Goal: Task Accomplishment & Management: Use online tool/utility

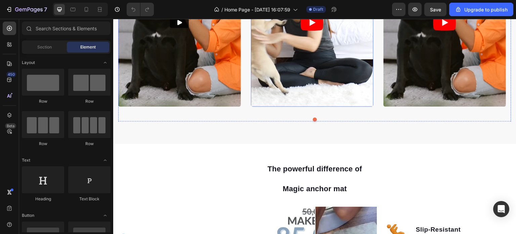
scroll to position [269, 0]
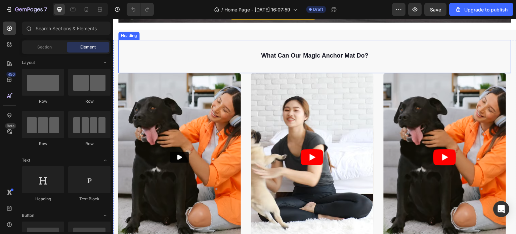
click at [305, 56] on span "what can our magic anchor mat do?" at bounding box center [314, 55] width 107 height 7
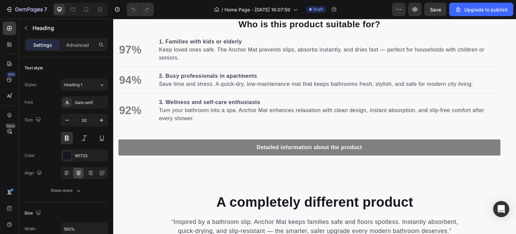
scroll to position [773, 0]
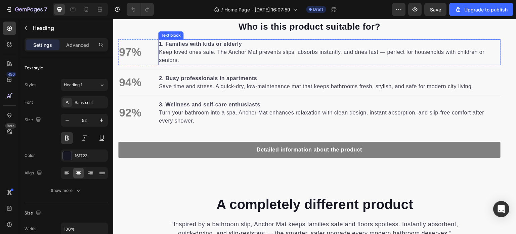
click at [164, 44] on div "1. Families with kids or elderly Keep loved ones safe. The Anchor Mat prevents …" at bounding box center [329, 52] width 343 height 26
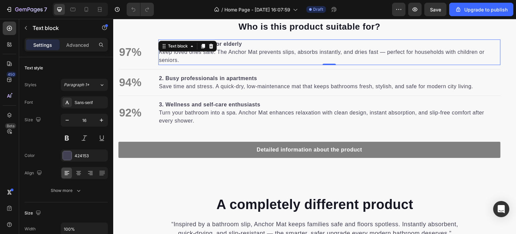
click at [202, 59] on p "1. Families with kids or elderly Keep loved ones safe. The Anchor Mat prevents …" at bounding box center [329, 52] width 341 height 24
click at [165, 45] on strong "1. Families with kids or elderly" at bounding box center [200, 44] width 83 height 6
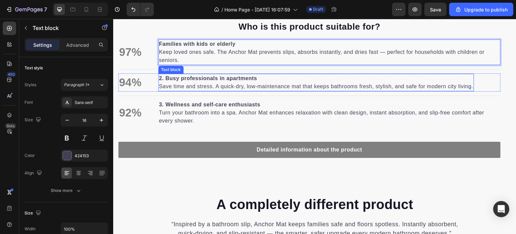
click at [164, 79] on strong "2. Busy professionals in apartments" at bounding box center [208, 78] width 98 height 6
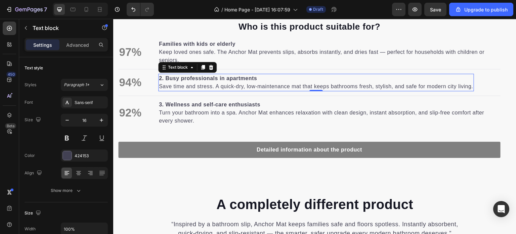
click at [164, 79] on strong "2. Busy professionals in apartments" at bounding box center [208, 78] width 98 height 6
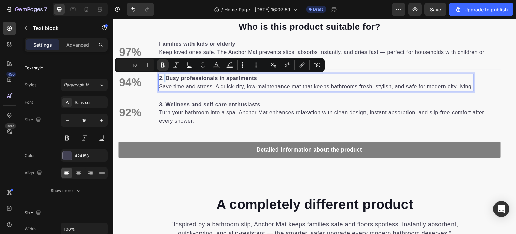
click at [164, 79] on strong "2. Busy professionals in apartments" at bounding box center [208, 78] width 98 height 6
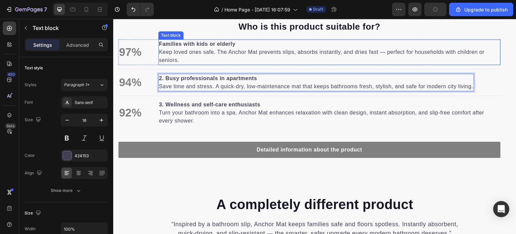
click at [160, 45] on div "Families with kids or elderly Keep loved ones safe. The Anchor Mat prevents sli…" at bounding box center [329, 52] width 343 height 26
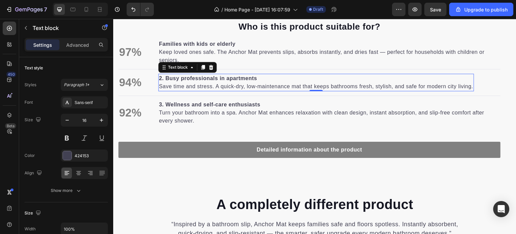
click at [165, 79] on strong "2. Busy professionals in apartments" at bounding box center [208, 78] width 98 height 6
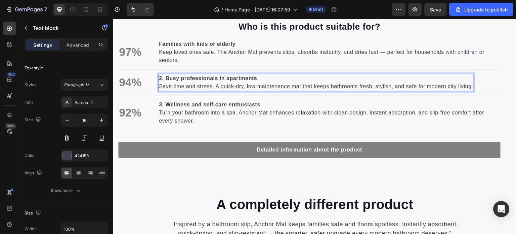
click at [165, 79] on strong "2. Busy professionals in apartments" at bounding box center [208, 78] width 98 height 6
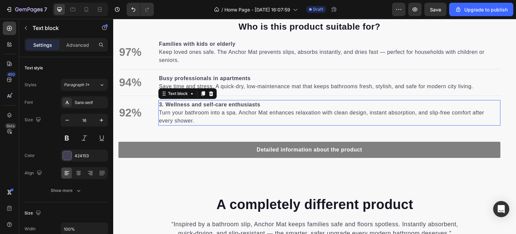
click at [165, 106] on strong "3. Wellness and self-care enthusiasts" at bounding box center [210, 105] width 102 height 6
click at [165, 105] on strong "3. Wellness and self-care enthusiasts" at bounding box center [210, 105] width 102 height 6
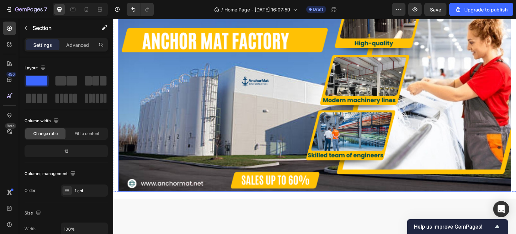
scroll to position [0, 0]
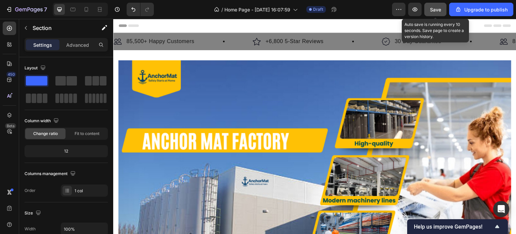
click at [434, 9] on span "Save" at bounding box center [435, 10] width 11 height 6
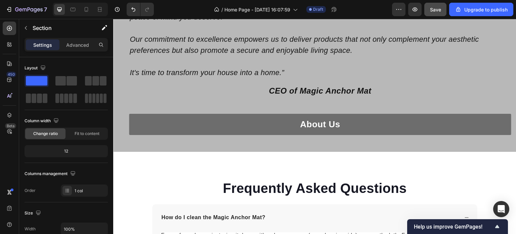
scroll to position [1345, 0]
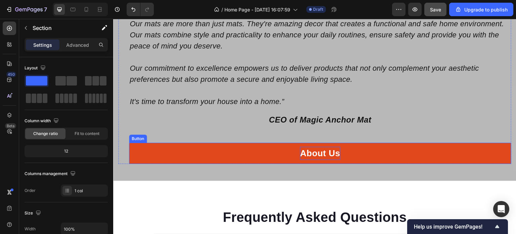
click at [312, 153] on p "About Us" at bounding box center [320, 153] width 40 height 13
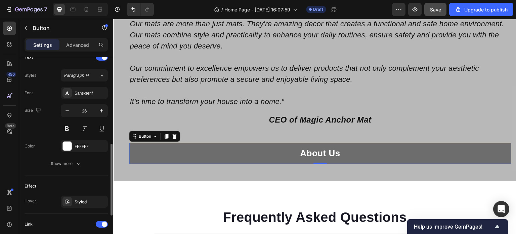
scroll to position [336, 0]
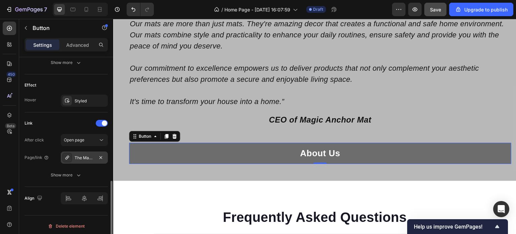
click at [93, 159] on div "The Magic Anchor Mat™" at bounding box center [84, 158] width 19 height 6
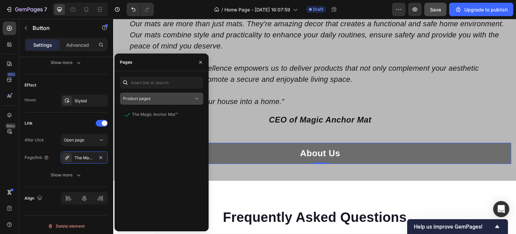
click at [177, 101] on div "Product pages" at bounding box center [158, 98] width 71 height 6
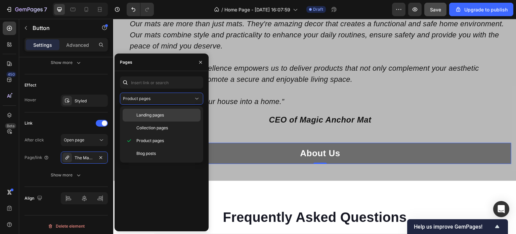
click at [173, 113] on p "Landing pages" at bounding box center [166, 115] width 61 height 6
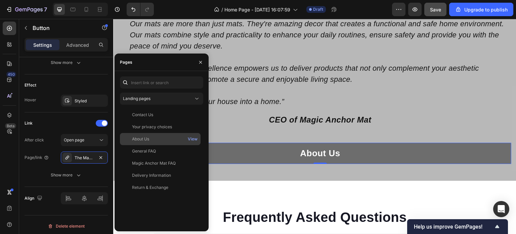
click at [150, 138] on div "About Us" at bounding box center [160, 139] width 75 height 6
click at [199, 61] on icon "button" at bounding box center [200, 61] width 5 height 5
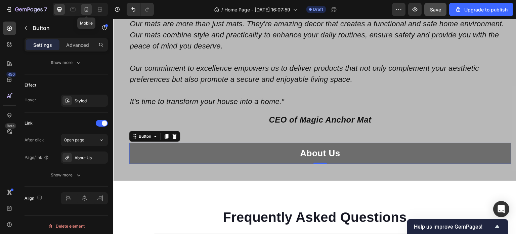
click at [87, 7] on icon at bounding box center [87, 9] width 4 height 5
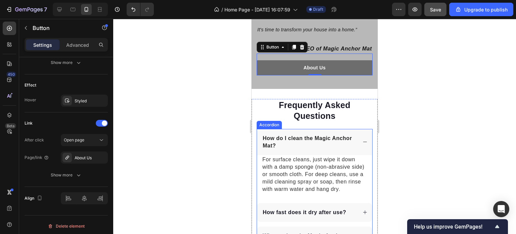
scroll to position [1397, 0]
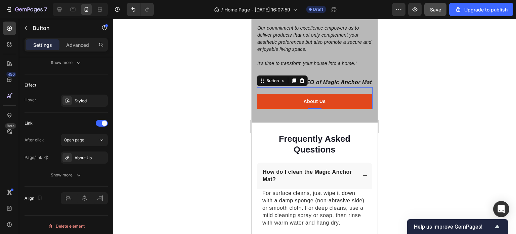
click at [293, 94] on link "About Us" at bounding box center [315, 101] width 116 height 15
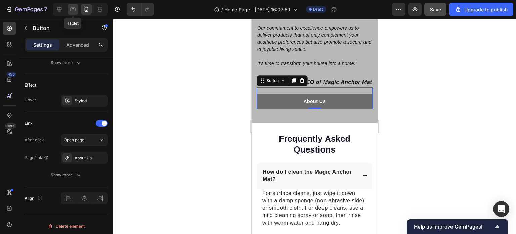
click at [71, 9] on icon at bounding box center [73, 10] width 5 height 4
type input "20"
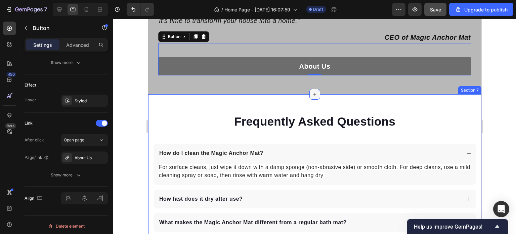
scroll to position [1414, 0]
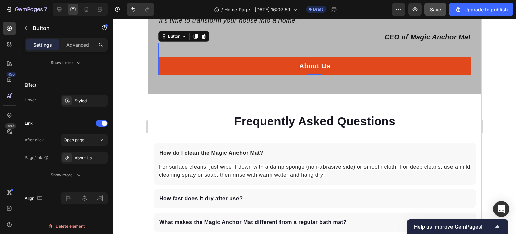
click at [310, 66] on p "About Us" at bounding box center [314, 66] width 31 height 10
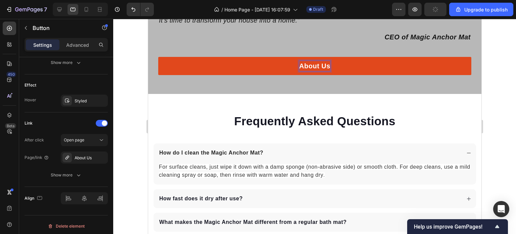
click at [310, 66] on p "About Us" at bounding box center [314, 66] width 31 height 10
click at [362, 66] on link "About Us" at bounding box center [314, 66] width 313 height 18
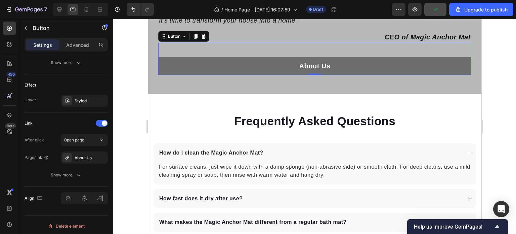
click at [495, 96] on div at bounding box center [314, 126] width 403 height 215
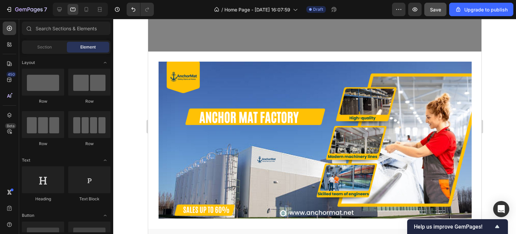
scroll to position [0, 0]
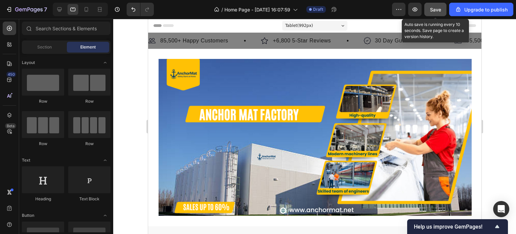
click at [436, 12] on span "Save" at bounding box center [435, 10] width 11 height 6
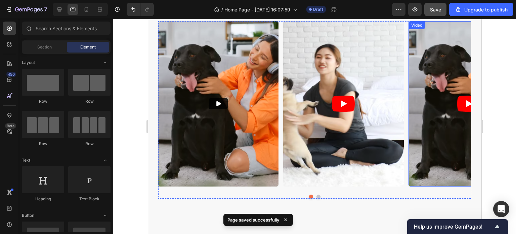
scroll to position [336, 0]
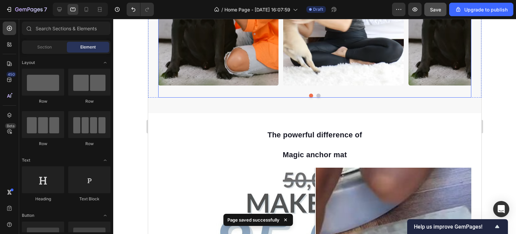
click at [316, 94] on button "Dot" at bounding box center [318, 95] width 4 height 4
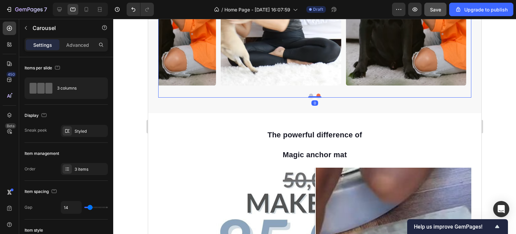
click at [309, 93] on button "Dot" at bounding box center [311, 95] width 4 height 4
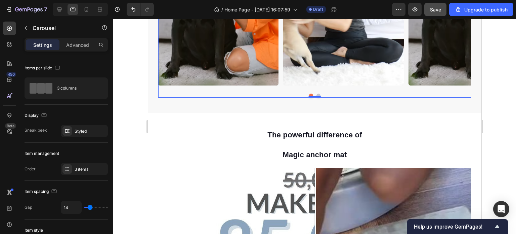
click at [316, 93] on button "Dot" at bounding box center [318, 95] width 4 height 4
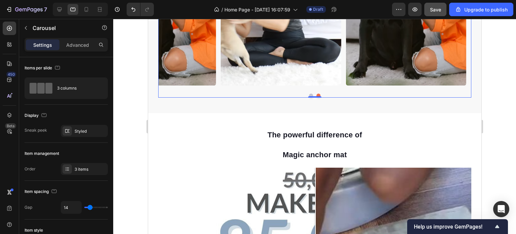
click at [309, 94] on button "Dot" at bounding box center [311, 95] width 4 height 4
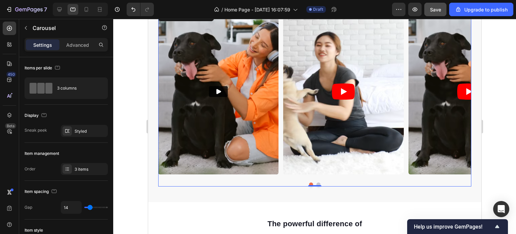
scroll to position [235, 0]
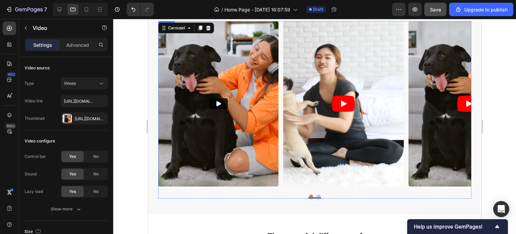
click at [214, 98] on button "Play" at bounding box center [218, 103] width 19 height 11
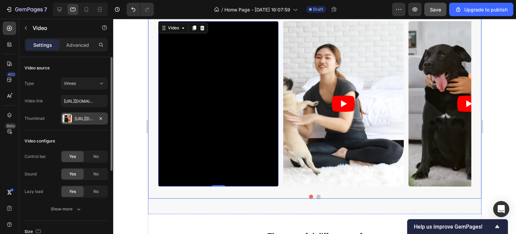
click at [86, 118] on div "Https://cdn.Shopify.Com/s/files/1/0329/7647/0151/files/31cbd8d73b114e62a9df5346…" at bounding box center [84, 119] width 19 height 6
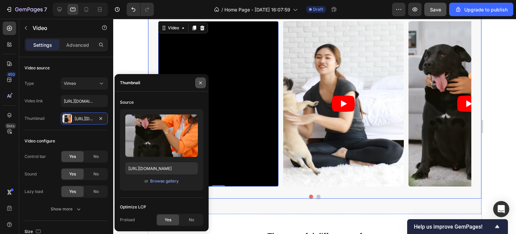
click at [201, 83] on icon "button" at bounding box center [200, 82] width 5 height 5
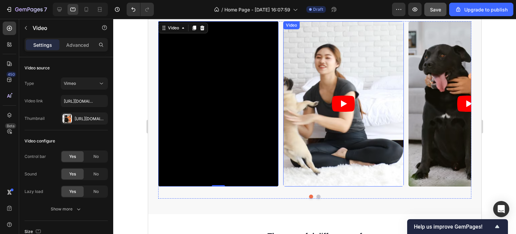
scroll to position [141, 0]
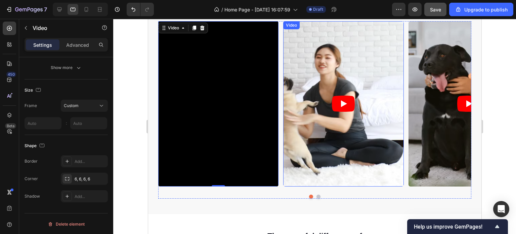
click at [342, 100] on icon "Play" at bounding box center [343, 103] width 23 height 16
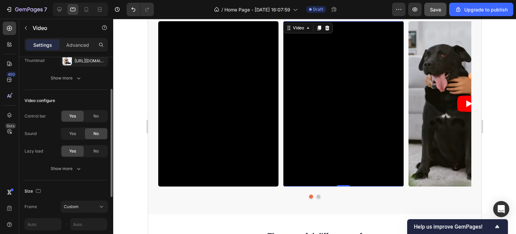
scroll to position [0, 0]
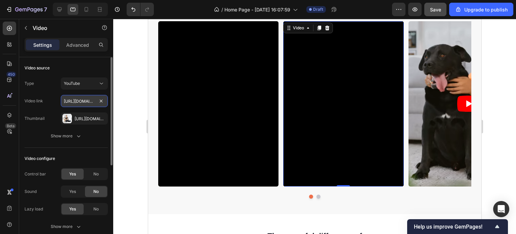
click at [83, 100] on input "https://www.youtube.com/watch?v=3wAl-JnSsvU" at bounding box center [84, 101] width 47 height 12
click at [90, 84] on div "YouTube" at bounding box center [81, 83] width 34 height 6
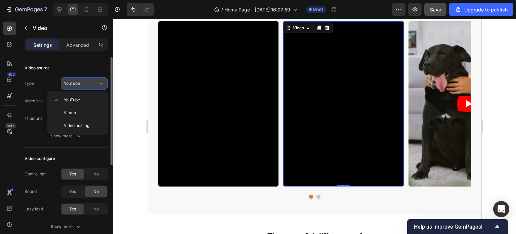
click at [90, 84] on div "YouTube" at bounding box center [81, 83] width 34 height 6
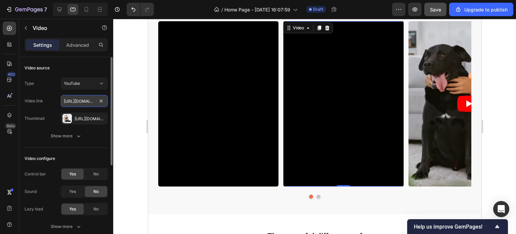
click at [83, 101] on input "https://www.youtube.com/watch?v=3wAl-JnSsvU" at bounding box center [84, 101] width 47 height 12
drag, startPoint x: 83, startPoint y: 101, endPoint x: 88, endPoint y: 108, distance: 8.7
click at [102, 102] on div "https://www.youtube.com/watch?v=3wAl-JnSsvU" at bounding box center [84, 101] width 47 height 12
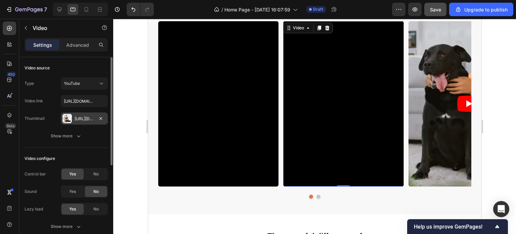
click at [78, 118] on div "Https://cdn.Shopify.Com/s/files/1/0329/7647/0151/files/caa9aca7e1534a14b57808d2…" at bounding box center [84, 119] width 19 height 6
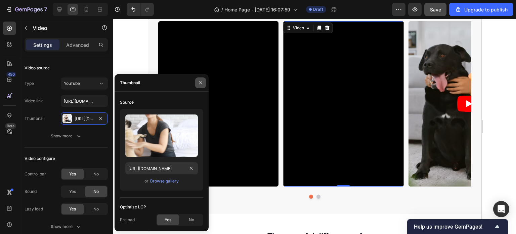
click at [200, 84] on icon "button" at bounding box center [200, 82] width 5 height 5
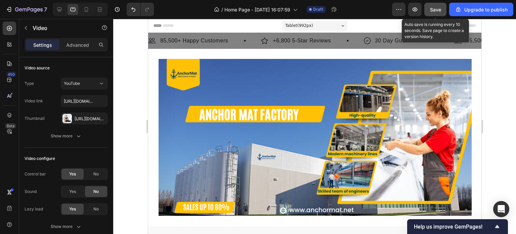
click at [437, 10] on span "Save" at bounding box center [435, 10] width 11 height 6
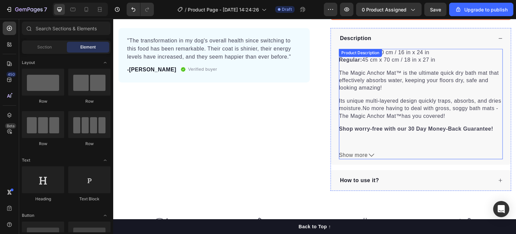
scroll to position [261, 0]
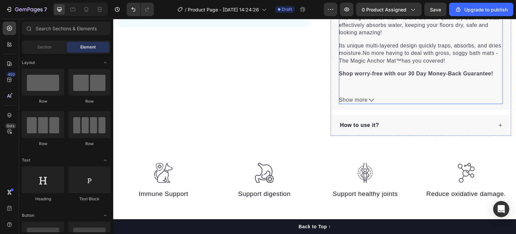
drag, startPoint x: 367, startPoint y: 96, endPoint x: 358, endPoint y: 98, distance: 9.6
click at [369, 97] on icon at bounding box center [371, 99] width 5 height 5
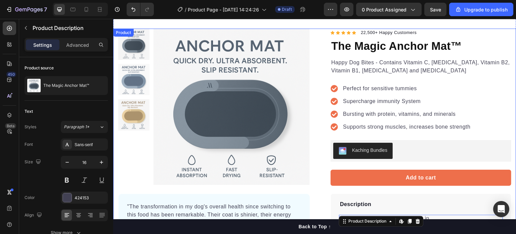
scroll to position [26, 0]
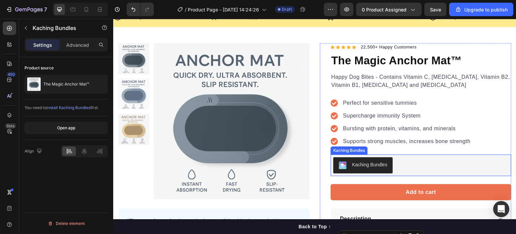
click at [353, 163] on div "Kaching Bundles" at bounding box center [369, 164] width 35 height 7
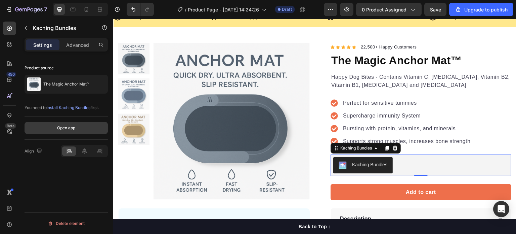
click at [73, 127] on div "Open app" at bounding box center [66, 128] width 18 height 6
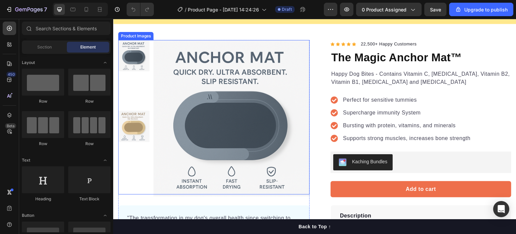
scroll to position [67, 0]
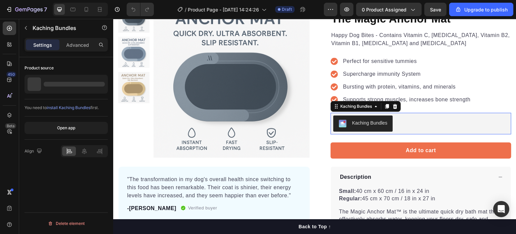
click at [372, 122] on div "Kaching Bundles" at bounding box center [369, 122] width 35 height 7
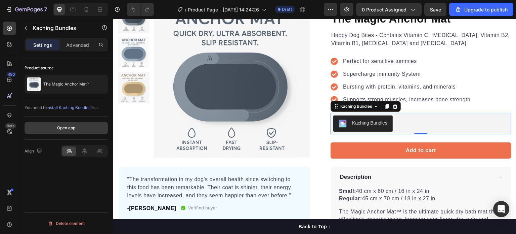
click at [62, 125] on div "Open app" at bounding box center [66, 128] width 18 height 6
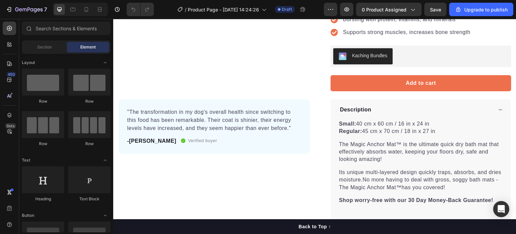
scroll to position [168, 0]
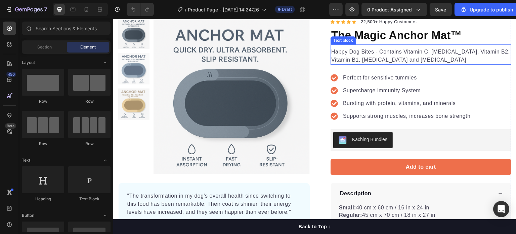
scroll to position [67, 0]
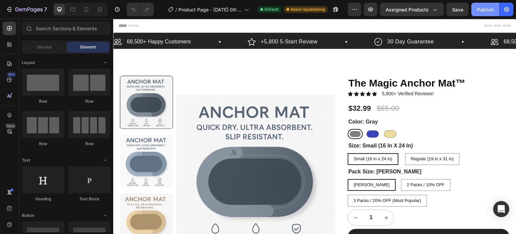
click at [481, 9] on div "Publish" at bounding box center [485, 9] width 17 height 7
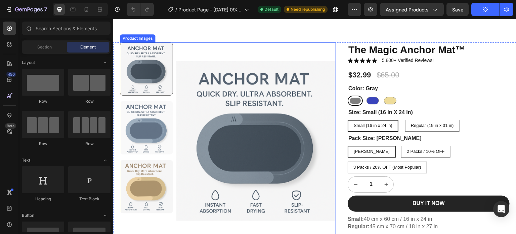
scroll to position [34, 0]
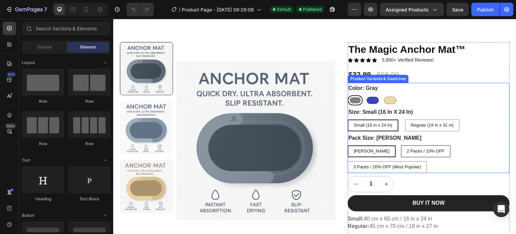
click at [403, 146] on div "2 Packs / 10% OFF" at bounding box center [426, 151] width 49 height 11
click at [401, 145] on input "2 Packs / 10% OFF 2 Packs / 10% OFF 2 Packs / 10% OFF" at bounding box center [401, 145] width 0 height 0
radio input "true"
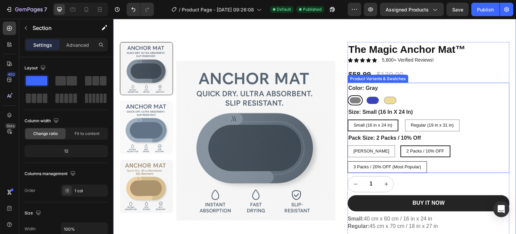
click at [422, 164] on span "3 Packs / 20% OFF (Most Popular)" at bounding box center [388, 166] width 68 height 5
click at [348, 161] on input "3 Packs / 20% OFF (Most Popular) 3 Packs / 20% OFF (Most Popular) 3 Packs / 20%…" at bounding box center [348, 161] width 0 height 0
radio input "true"
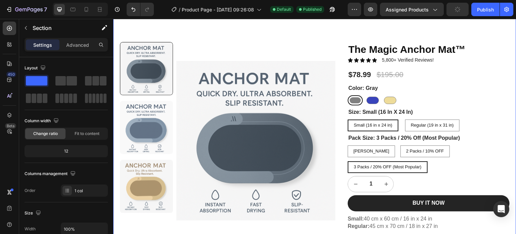
click at [482, 8] on div "Publish" at bounding box center [485, 9] width 17 height 7
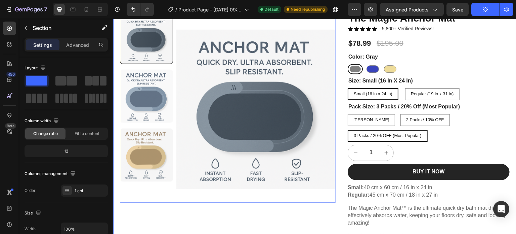
scroll to position [67, 0]
